Goal: Check status

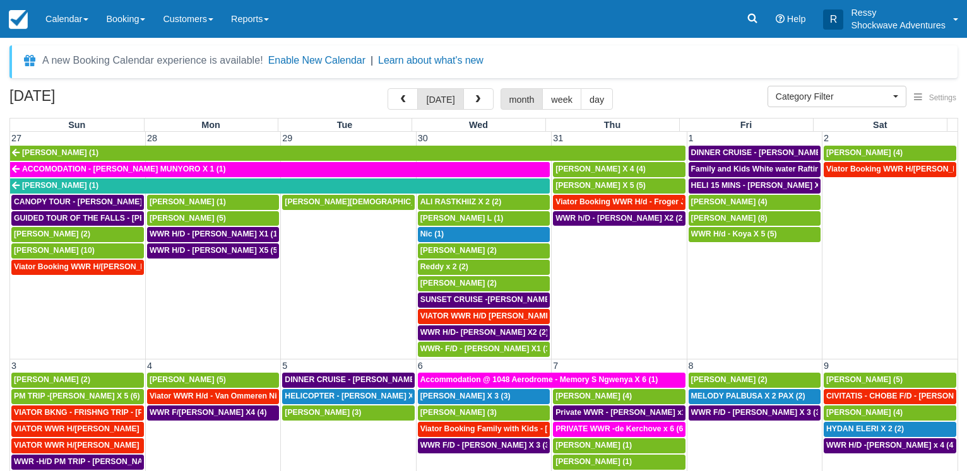
select select
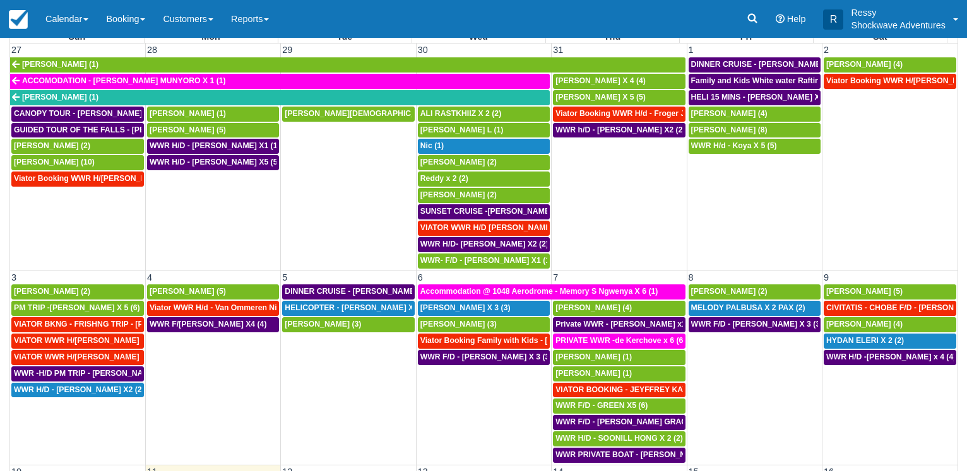
scroll to position [98, 0]
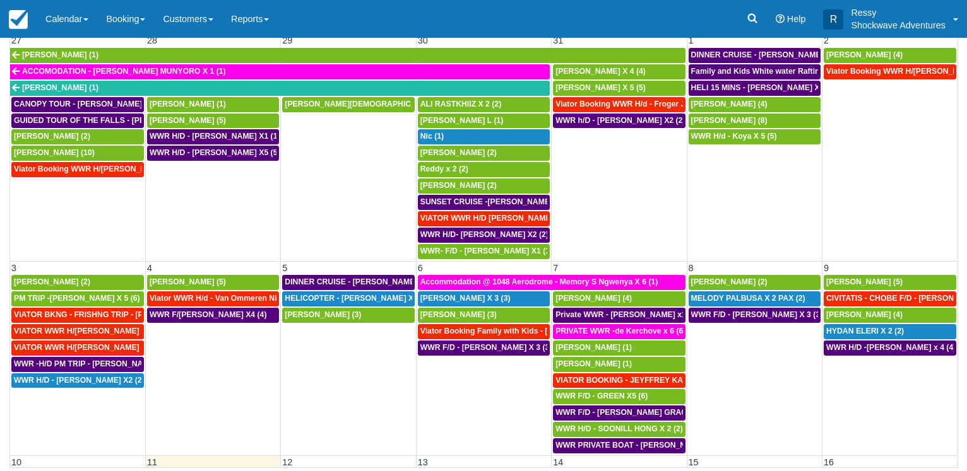
click at [766, 178] on td "WWR H/d - Koya X 5 (5)" at bounding box center [753, 194] width 135 height 131
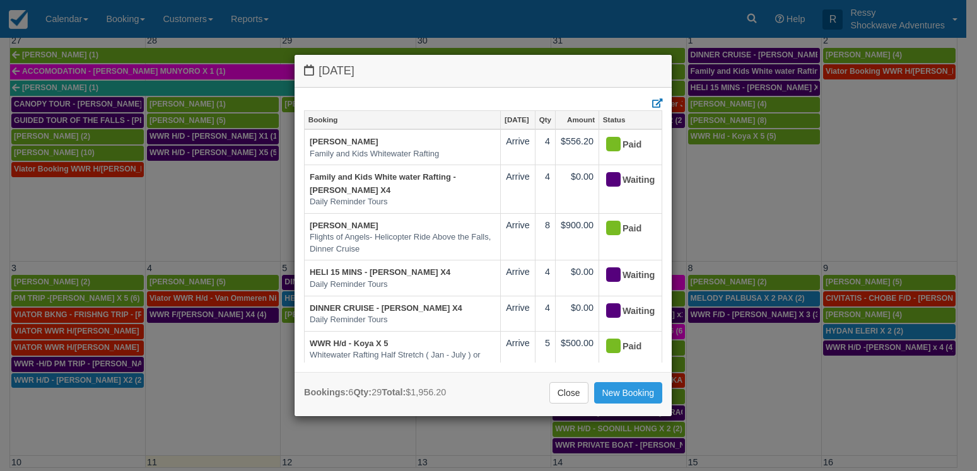
click at [966, 194] on div "[DATE] Booking [DATE] Qty Amount Status [PERSON_NAME] Family and Kids Whitewate…" at bounding box center [488, 235] width 977 height 471
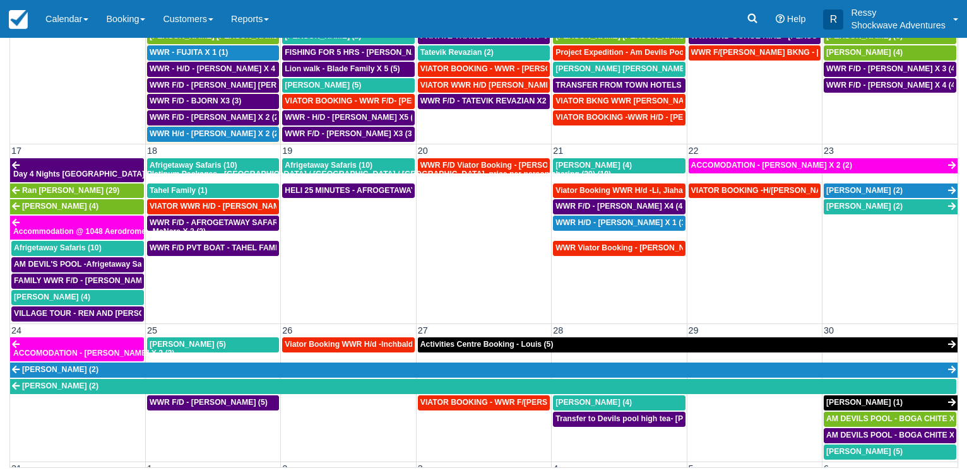
scroll to position [545, 0]
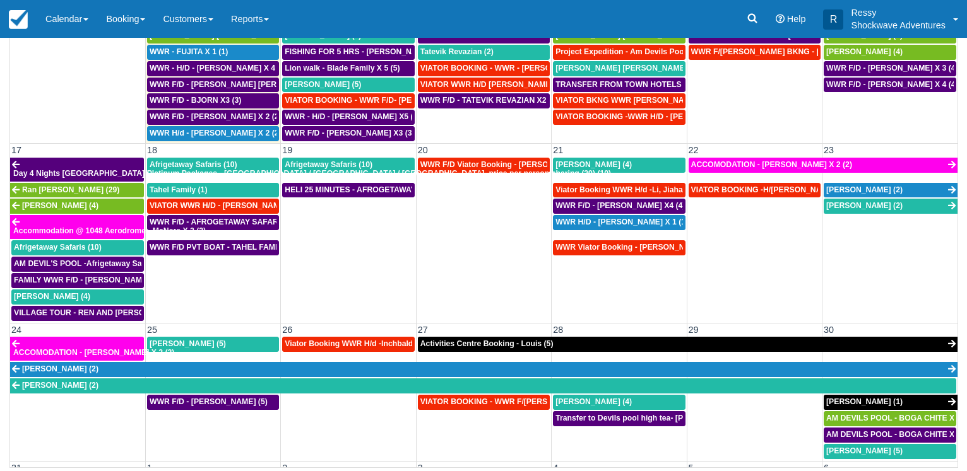
drag, startPoint x: 955, startPoint y: 464, endPoint x: 940, endPoint y: 440, distance: 28.0
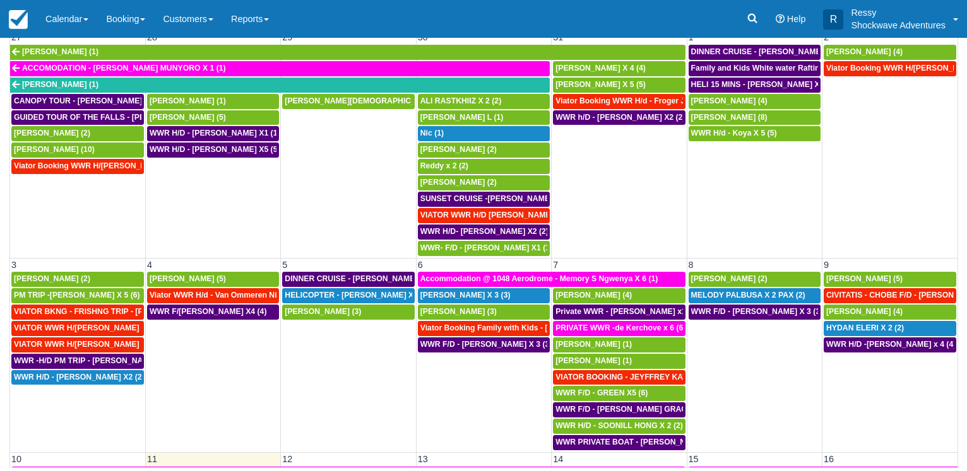
scroll to position [0, 0]
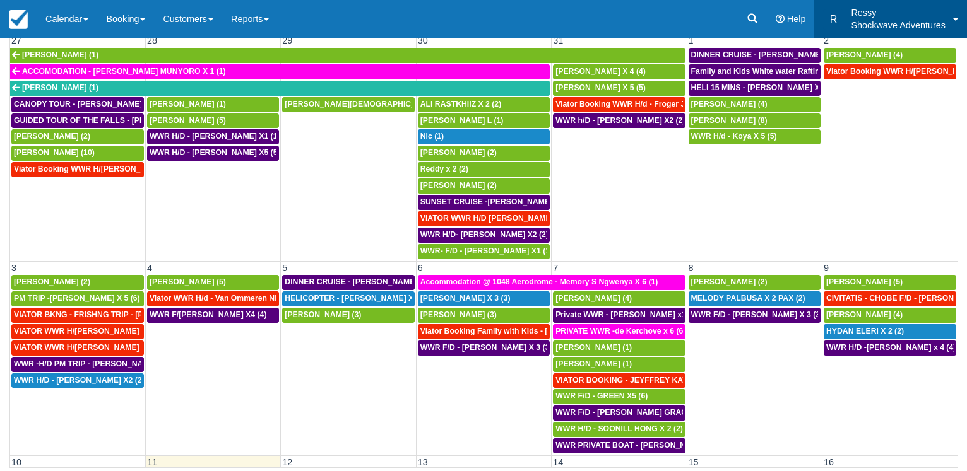
drag, startPoint x: 953, startPoint y: 42, endPoint x: 874, endPoint y: 37, distance: 79.0
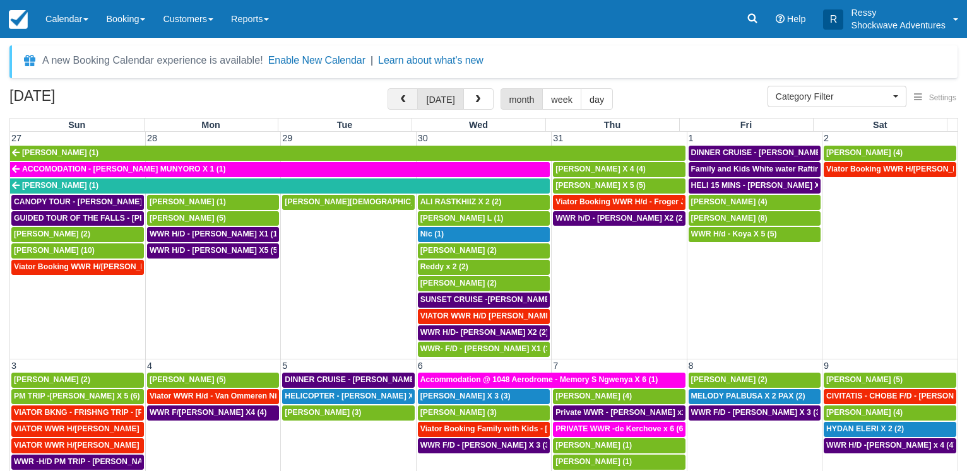
click at [403, 102] on button "button" at bounding box center [402, 98] width 30 height 21
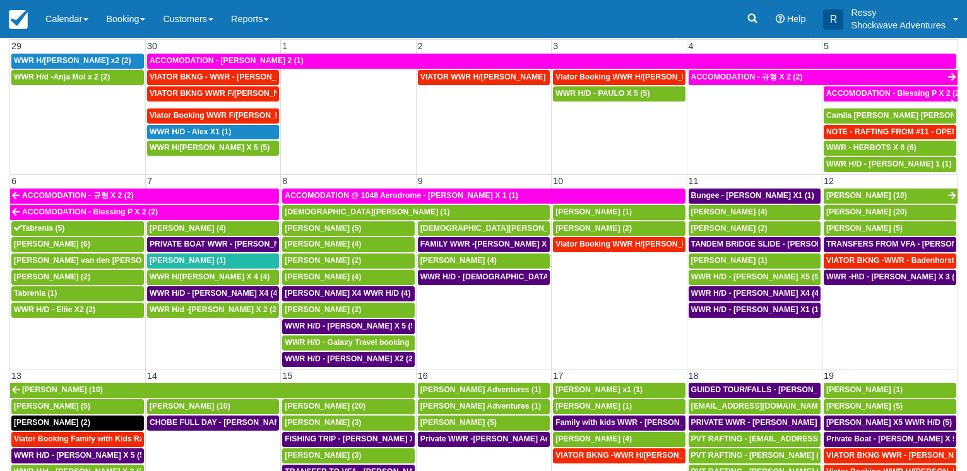
scroll to position [98, 0]
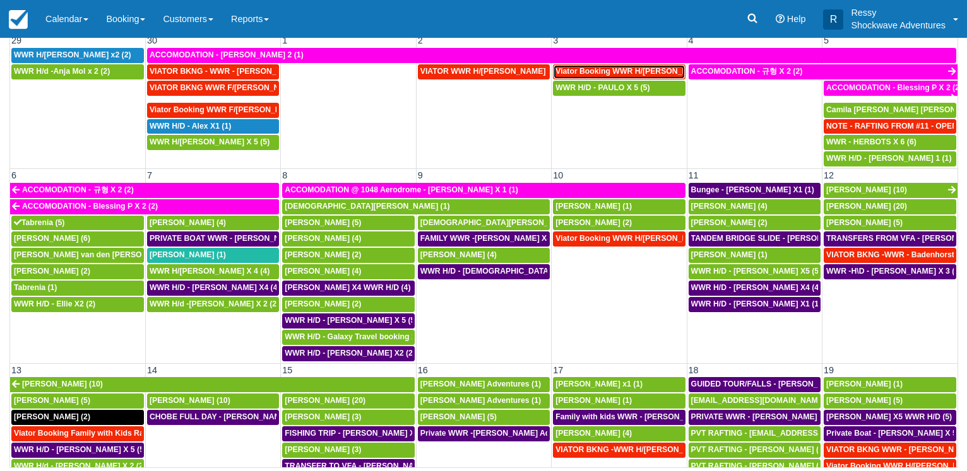
click at [620, 72] on span "Viator Booking WWR H/[PERSON_NAME] 4 (3)" at bounding box center [640, 71] width 170 height 9
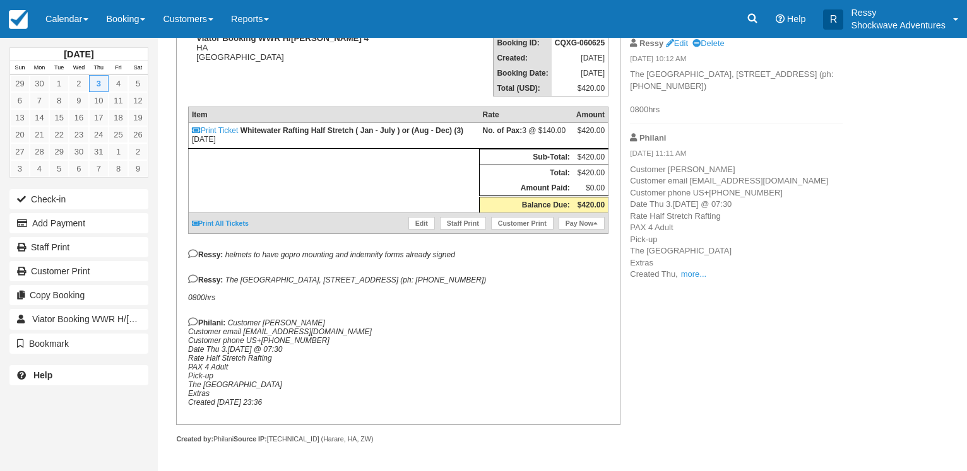
scroll to position [207, 0]
click at [692, 279] on link "more..." at bounding box center [693, 273] width 25 height 9
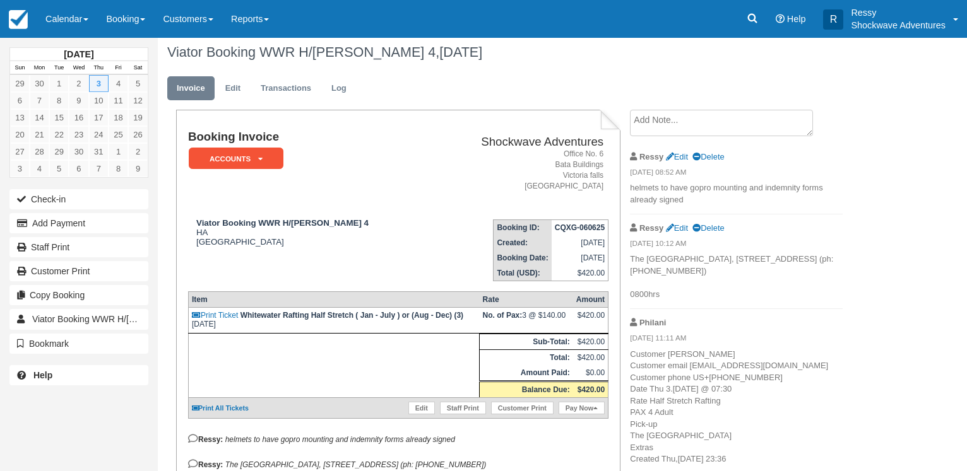
scroll to position [0, 0]
